Goal: Task Accomplishment & Management: Manage account settings

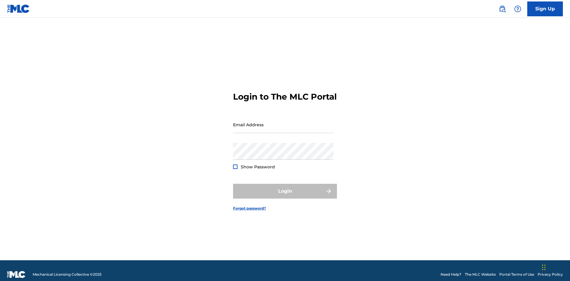
scroll to position [8, 0]
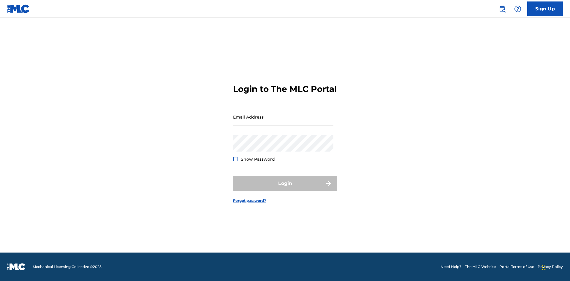
click at [283, 122] on input "Email Address" at bounding box center [283, 117] width 100 height 17
type input "[PERSON_NAME][EMAIL_ADDRESS][DOMAIN_NAME]"
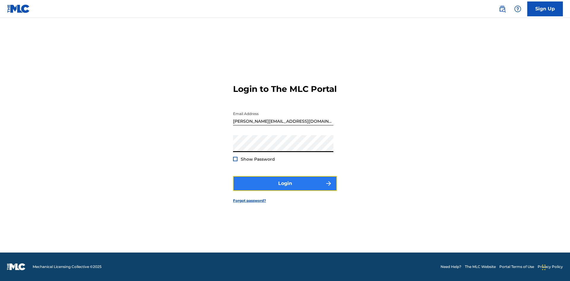
click at [285, 189] on button "Login" at bounding box center [285, 183] width 104 height 15
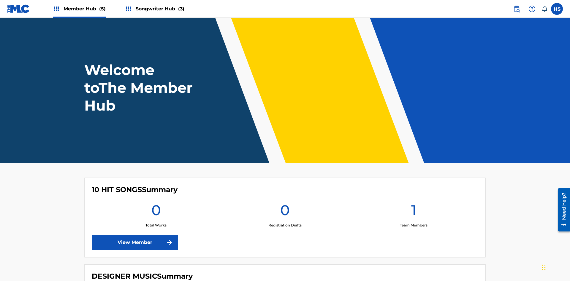
click at [159, 9] on span "Songwriter Hub (3)" at bounding box center [160, 8] width 49 height 7
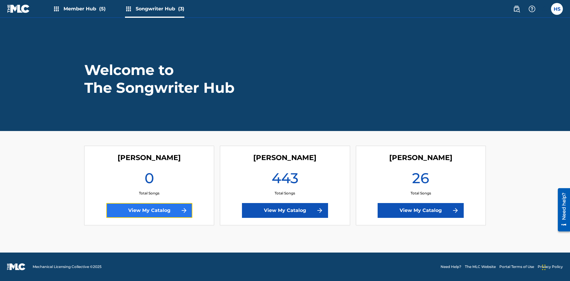
click at [149, 211] on link "View My Catalog" at bounding box center [149, 210] width 86 height 15
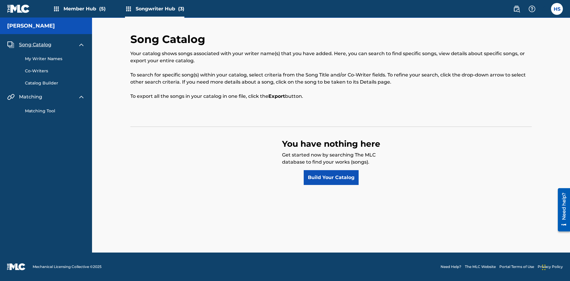
click at [35, 45] on span "Song Catalog" at bounding box center [35, 44] width 32 height 7
click at [331, 178] on link "Build Your Catalog" at bounding box center [330, 177] width 55 height 15
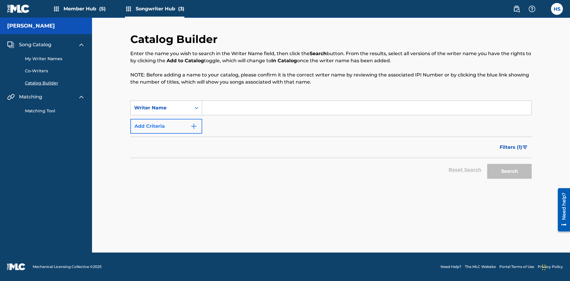
click at [166, 126] on button "Add Criteria" at bounding box center [166, 126] width 72 height 15
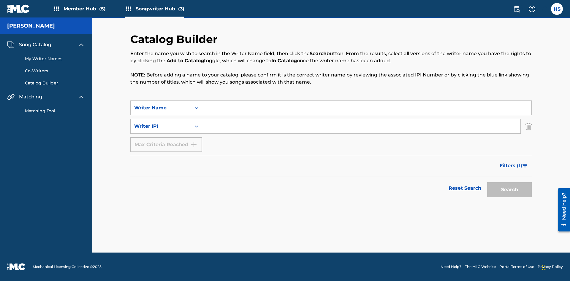
click at [366, 108] on input "Search Form" at bounding box center [366, 108] width 329 height 14
type input "[PERSON_NAME]"
click at [361, 126] on input "Search Form" at bounding box center [361, 126] width 318 height 14
type input "00196748412"
click at [509, 190] on button "Search" at bounding box center [509, 189] width 44 height 15
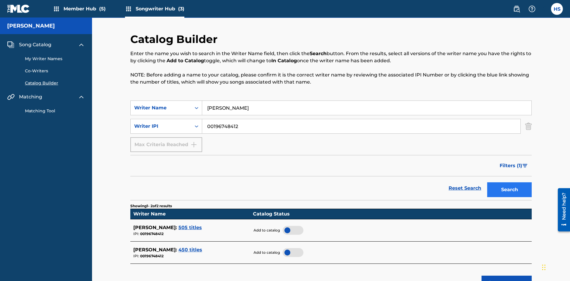
scroll to position [95, 0]
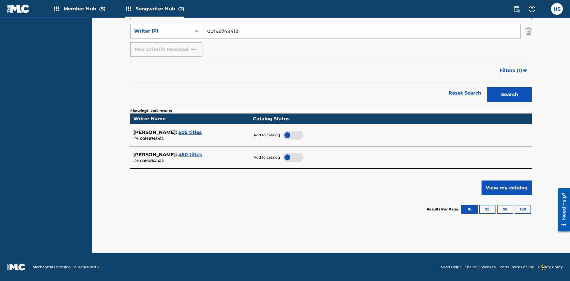
click at [292, 135] on div at bounding box center [292, 135] width 21 height 9
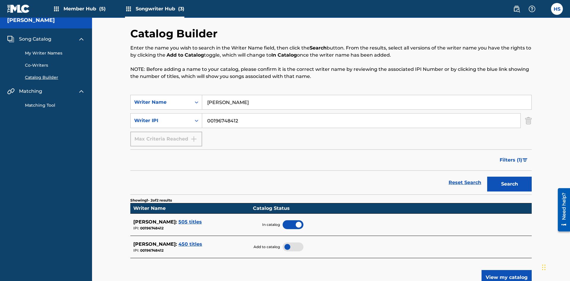
click at [35, 39] on span "Song Catalog" at bounding box center [35, 39] width 32 height 7
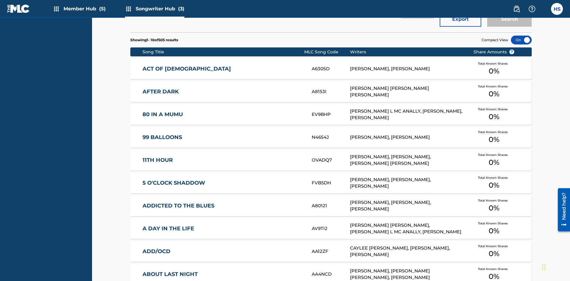
scroll to position [187, 0]
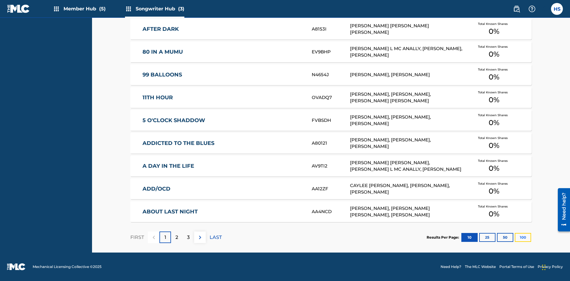
click at [514, 237] on button "100" at bounding box center [522, 237] width 16 height 9
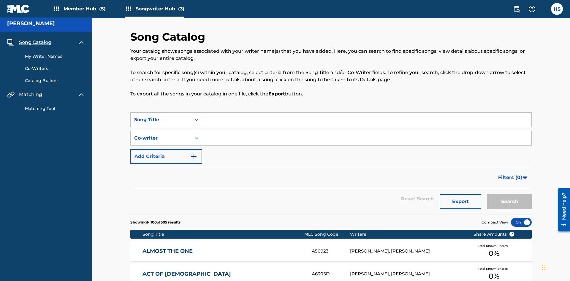
scroll to position [2303, 0]
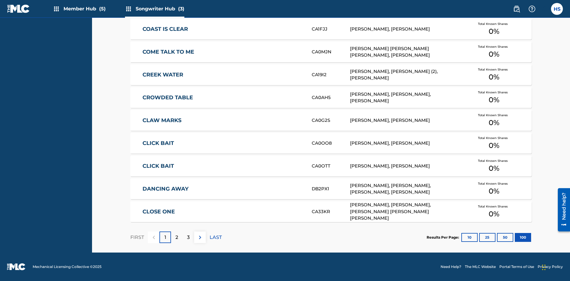
click at [137, 237] on p "FIRST" at bounding box center [137, 237] width 14 height 7
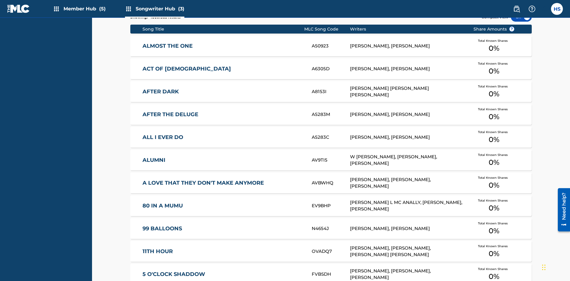
scroll to position [187, 0]
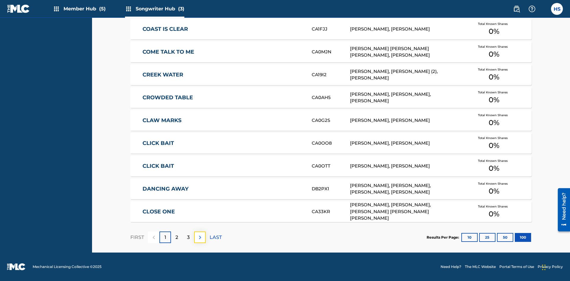
click at [200, 237] on img at bounding box center [199, 237] width 7 height 7
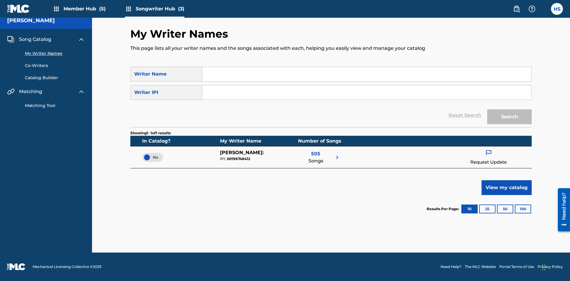
click at [152, 157] on span "No" at bounding box center [152, 157] width 11 height 5
click at [35, 39] on span "Song Catalog" at bounding box center [35, 39] width 32 height 7
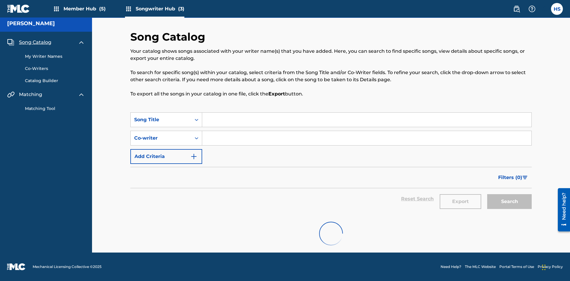
click at [55, 53] on link "My Writer Names" at bounding box center [55, 56] width 60 height 6
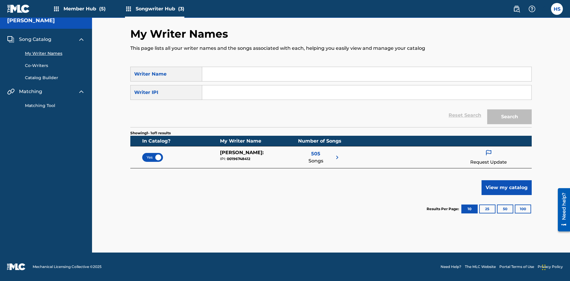
click at [152, 157] on span "Yes" at bounding box center [153, 157] width 12 height 5
click at [35, 39] on span "Song Catalog" at bounding box center [35, 39] width 32 height 7
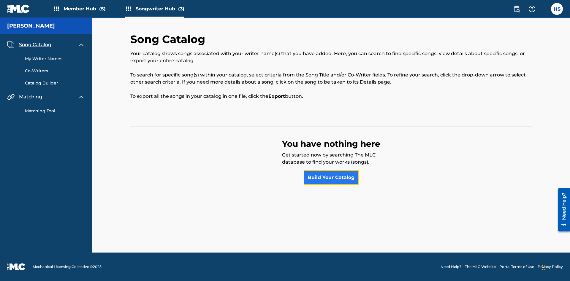
click at [331, 178] on link "Build Your Catalog" at bounding box center [330, 177] width 55 height 15
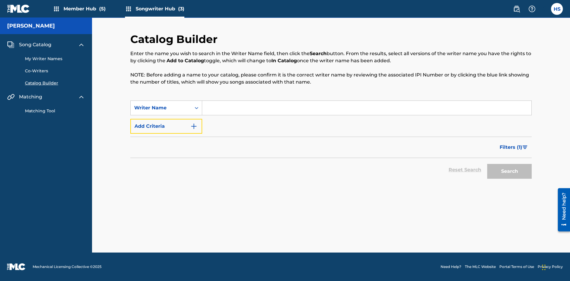
click at [166, 126] on button "Add Criteria" at bounding box center [166, 126] width 72 height 15
click at [366, 108] on input "Search Form" at bounding box center [366, 108] width 329 height 14
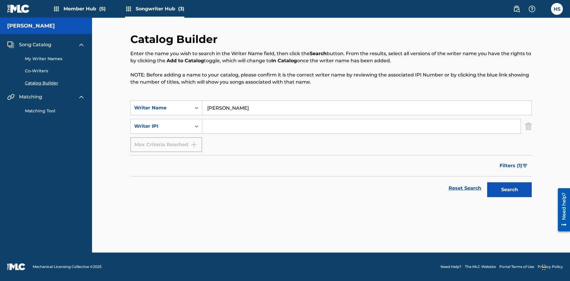
type input "[PERSON_NAME]"
click at [361, 126] on input "Search Form" at bounding box center [361, 126] width 318 height 14
type input "00196748412"
click at [509, 190] on button "Search" at bounding box center [509, 189] width 44 height 15
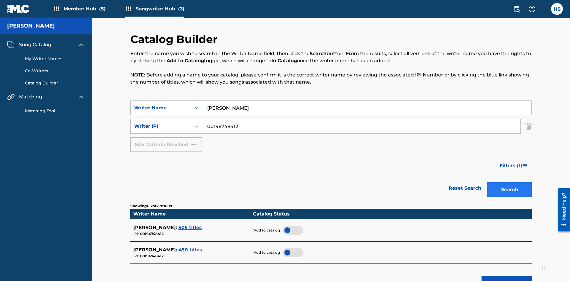
scroll to position [95, 0]
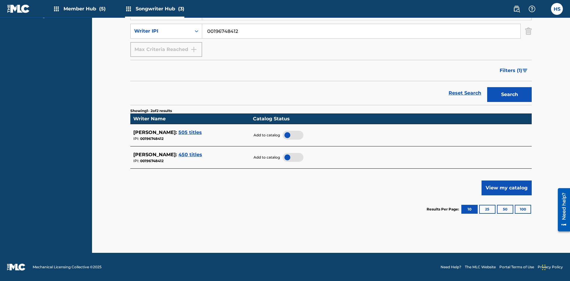
click at [292, 135] on div at bounding box center [292, 135] width 21 height 9
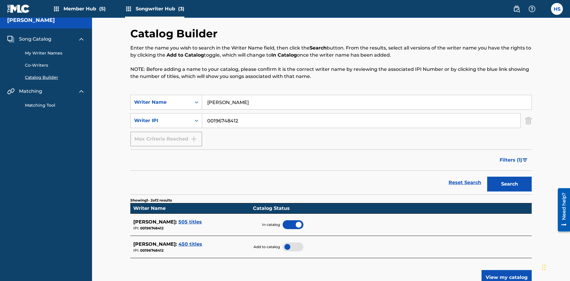
click at [35, 39] on span "Song Catalog" at bounding box center [35, 39] width 32 height 7
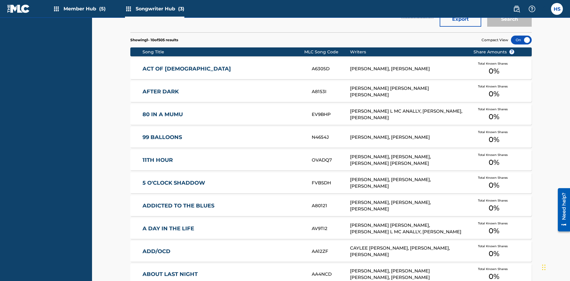
scroll to position [187, 0]
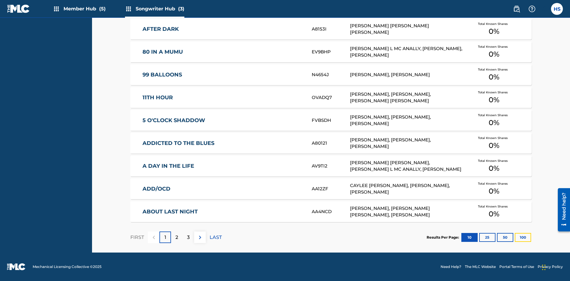
click at [514, 237] on button "100" at bounding box center [522, 237] width 16 height 9
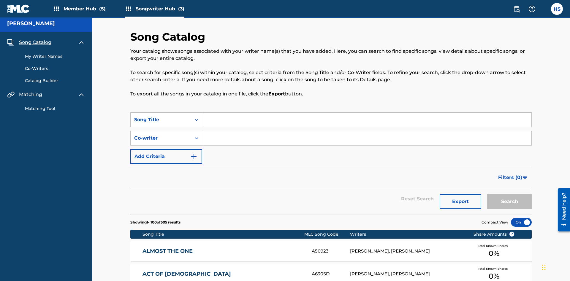
scroll to position [2303, 0]
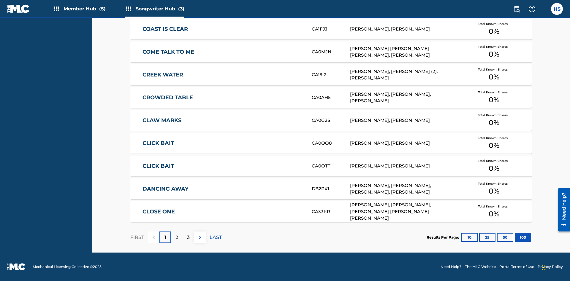
click at [137, 237] on p "FIRST" at bounding box center [137, 237] width 14 height 7
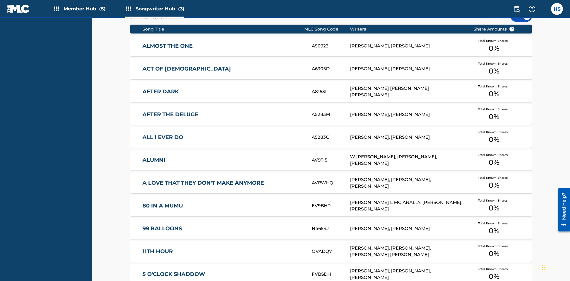
scroll to position [187, 0]
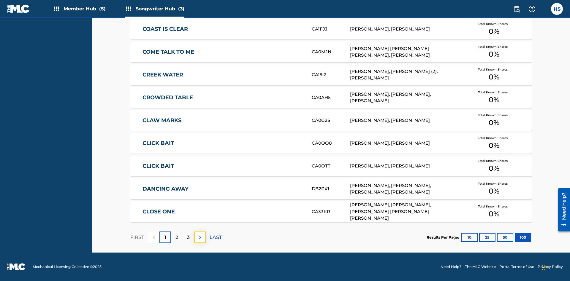
click at [200, 237] on img at bounding box center [199, 237] width 7 height 7
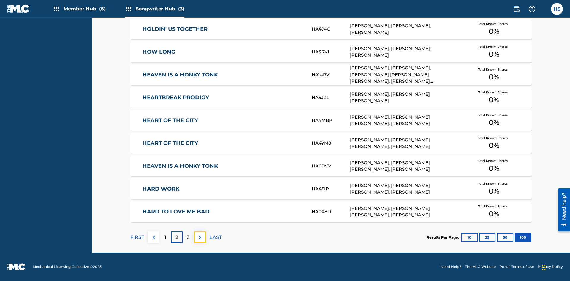
click at [200, 237] on img at bounding box center [199, 237] width 7 height 7
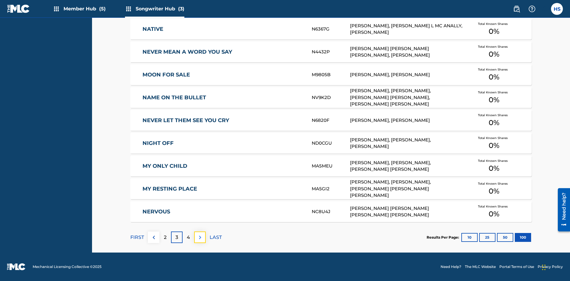
click at [200, 237] on img at bounding box center [199, 237] width 7 height 7
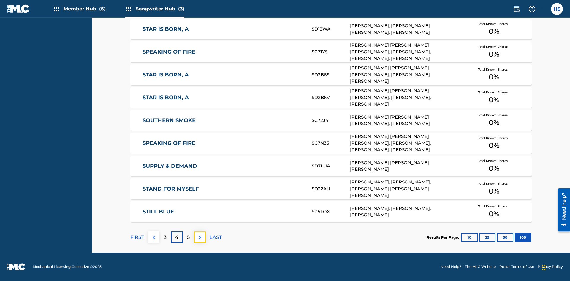
click at [200, 237] on img at bounding box center [199, 237] width 7 height 7
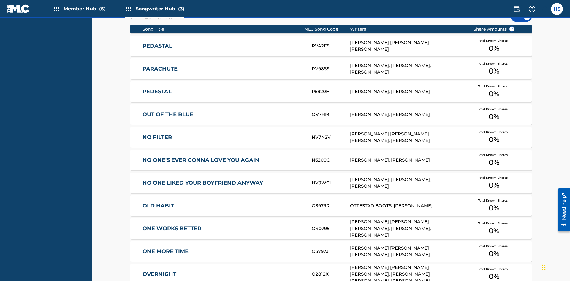
scroll to position [20, 0]
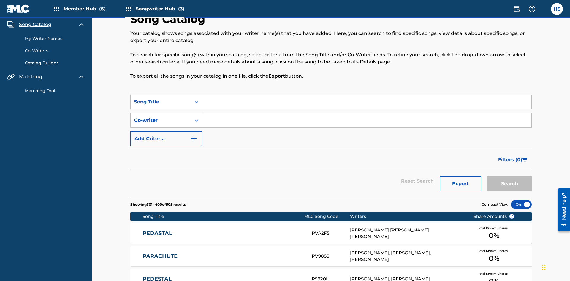
click at [55, 39] on link "My Writer Names" at bounding box center [55, 39] width 60 height 6
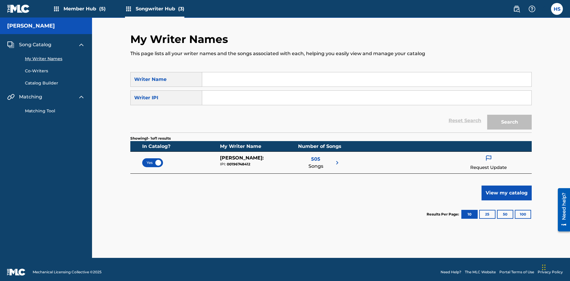
scroll to position [5, 0]
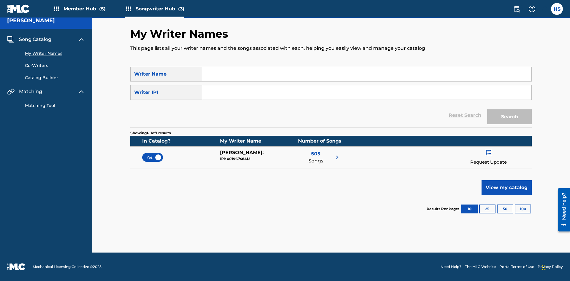
click at [152, 157] on span "Yes" at bounding box center [153, 157] width 12 height 5
